Goal: Go to known website: Access a specific website the user already knows

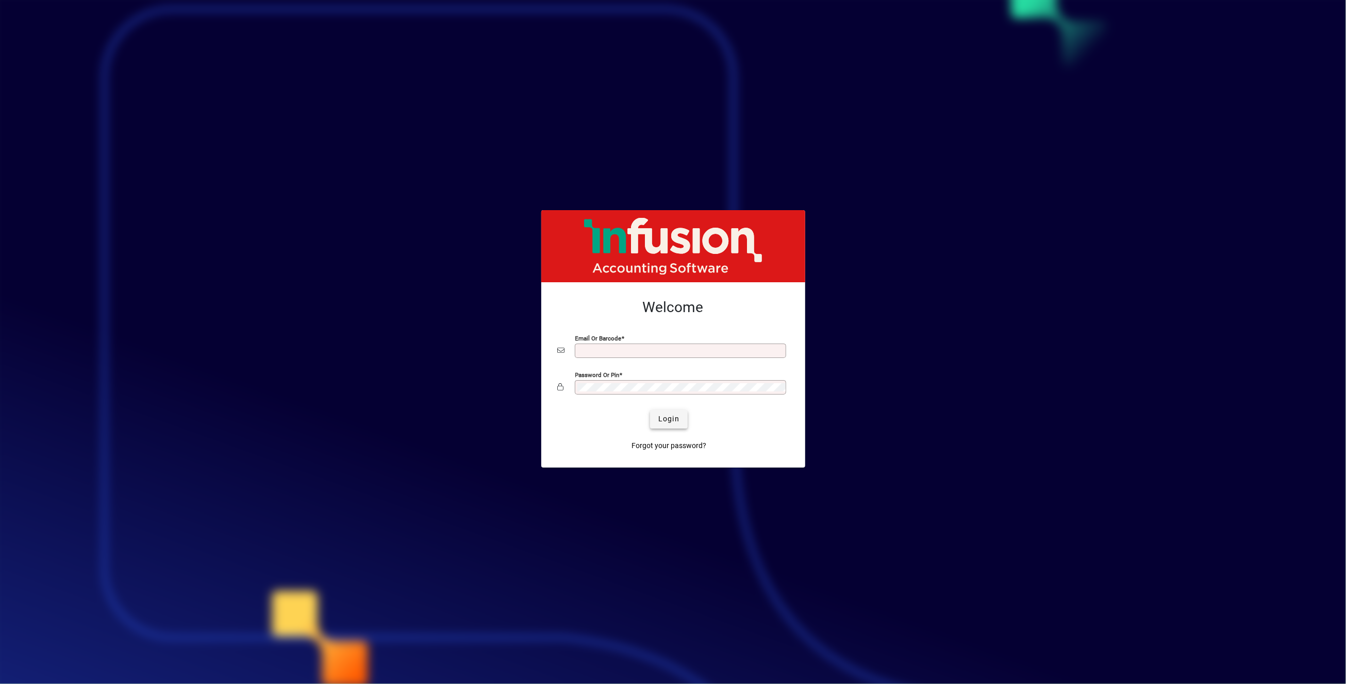
type input "**********"
click at [664, 418] on span "Login" at bounding box center [668, 419] width 21 height 11
